Goal: Information Seeking & Learning: Compare options

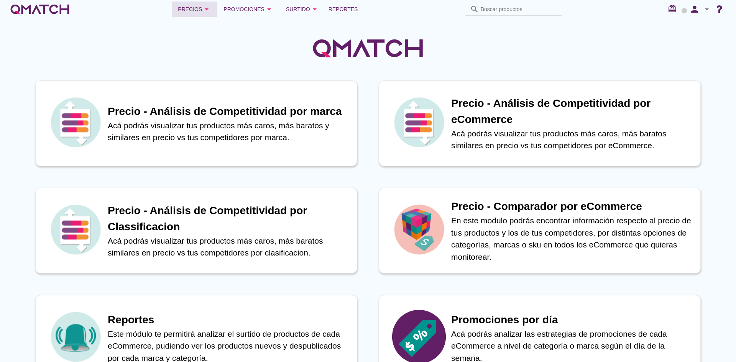
click at [203, 11] on icon "arrow_drop_down" at bounding box center [206, 9] width 9 height 9
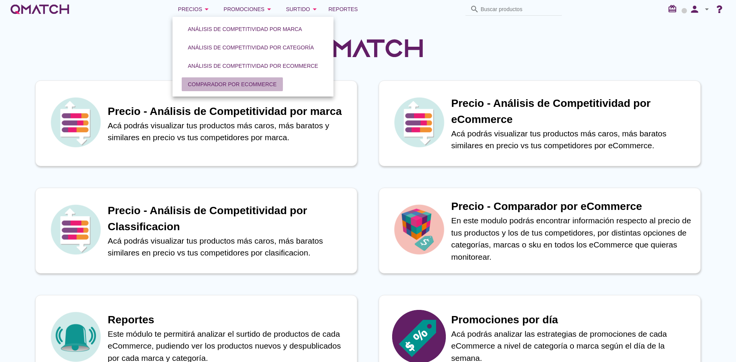
click at [237, 82] on div "Comparador por eCommerce" at bounding box center [232, 84] width 89 height 8
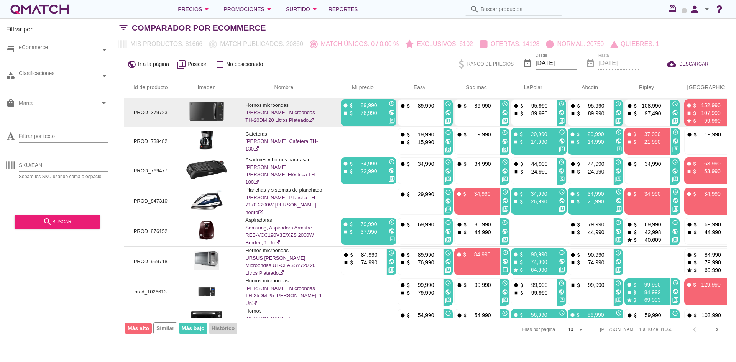
click at [257, 121] on link "Thomas, Microondas TH-20DM 20 Litros Plateado" at bounding box center [279, 116] width 69 height 13
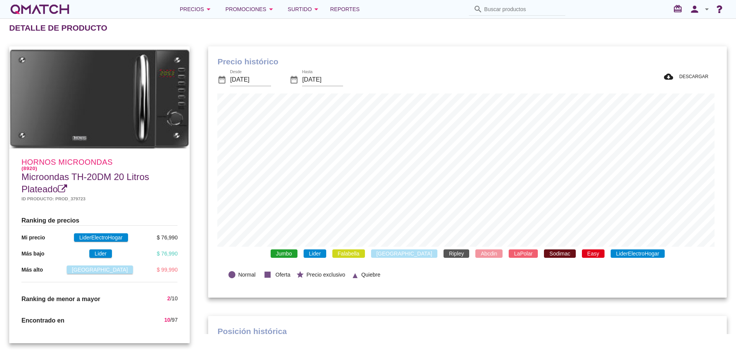
scroll to position [251, 515]
click at [326, 250] on span "Lider" at bounding box center [314, 253] width 23 height 8
drag, startPoint x: 362, startPoint y: 251, endPoint x: 371, endPoint y: 252, distance: 9.2
click at [364, 251] on span "Falabella" at bounding box center [348, 253] width 33 height 8
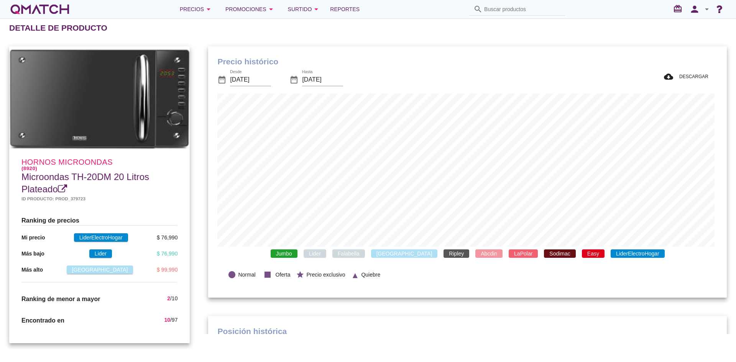
drag, startPoint x: 401, startPoint y: 252, endPoint x: 434, endPoint y: 252, distance: 32.2
click at [406, 252] on span "[GEOGRAPHIC_DATA]" at bounding box center [404, 253] width 67 height 8
drag, startPoint x: 434, startPoint y: 252, endPoint x: 442, endPoint y: 253, distance: 7.7
click at [443, 253] on span "Ripley" at bounding box center [456, 253] width 26 height 8
drag, startPoint x: 465, startPoint y: 253, endPoint x: 497, endPoint y: 252, distance: 32.2
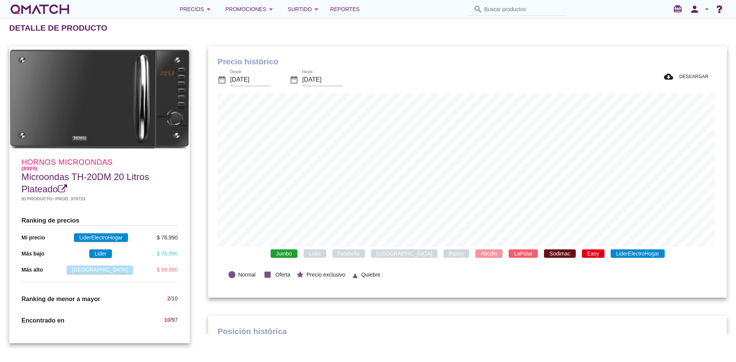
click at [475, 253] on span "Abcdin" at bounding box center [488, 253] width 27 height 8
drag, startPoint x: 497, startPoint y: 252, endPoint x: 539, endPoint y: 251, distance: 41.8
click at [508, 252] on span "LaPolar" at bounding box center [522, 253] width 29 height 8
click at [544, 250] on span "Sodimac" at bounding box center [559, 253] width 31 height 8
drag, startPoint x: 570, startPoint y: 251, endPoint x: 594, endPoint y: 252, distance: 23.8
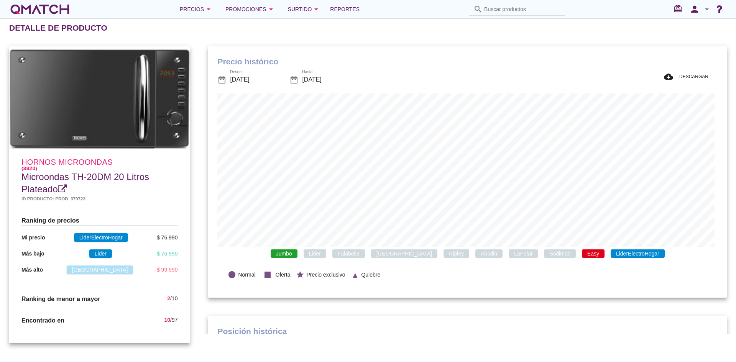
click at [582, 251] on span "Easy" at bounding box center [593, 253] width 23 height 8
click at [610, 252] on span "LiderElectroHogar" at bounding box center [637, 253] width 54 height 8
click at [297, 252] on span "Jumbo" at bounding box center [283, 253] width 27 height 8
click at [326, 251] on span "Lider" at bounding box center [314, 253] width 23 height 8
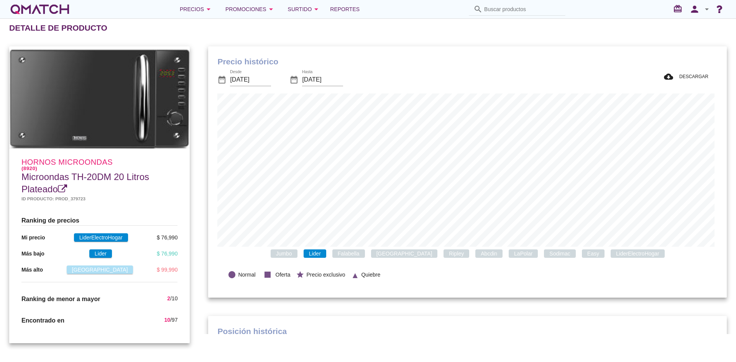
click at [326, 252] on span "Lider" at bounding box center [314, 253] width 23 height 8
click at [362, 251] on span "Falabella" at bounding box center [348, 253] width 33 height 8
click at [365, 254] on span "Falabella" at bounding box center [348, 253] width 33 height 8
click at [393, 254] on span "[GEOGRAPHIC_DATA]" at bounding box center [404, 253] width 67 height 8
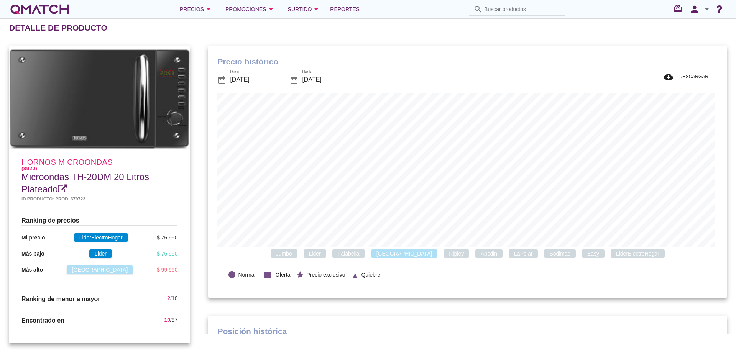
click at [398, 253] on span "[GEOGRAPHIC_DATA]" at bounding box center [404, 253] width 67 height 8
click at [443, 251] on span "Ripley" at bounding box center [456, 253] width 26 height 8
click at [443, 254] on span "Ripley" at bounding box center [456, 253] width 26 height 8
click at [475, 254] on span "Abcdin" at bounding box center [488, 253] width 27 height 8
drag, startPoint x: 465, startPoint y: 254, endPoint x: 502, endPoint y: 254, distance: 37.2
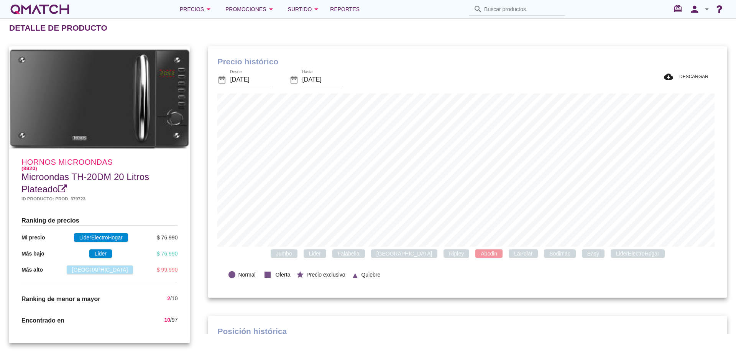
click at [475, 254] on span "Abcdin" at bounding box center [488, 253] width 27 height 8
click at [508, 254] on span "LaPolar" at bounding box center [522, 253] width 29 height 8
click at [544, 253] on span "Sodimac" at bounding box center [559, 253] width 31 height 8
drag, startPoint x: 536, startPoint y: 253, endPoint x: 566, endPoint y: 253, distance: 29.5
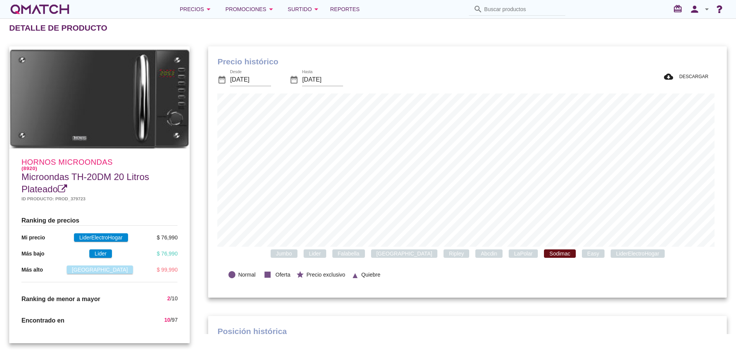
click at [544, 253] on span "Sodimac" at bounding box center [559, 253] width 31 height 8
click at [582, 253] on span "Easy" at bounding box center [593, 253] width 23 height 8
click at [620, 251] on span "LiderElectroHogar" at bounding box center [637, 253] width 54 height 8
